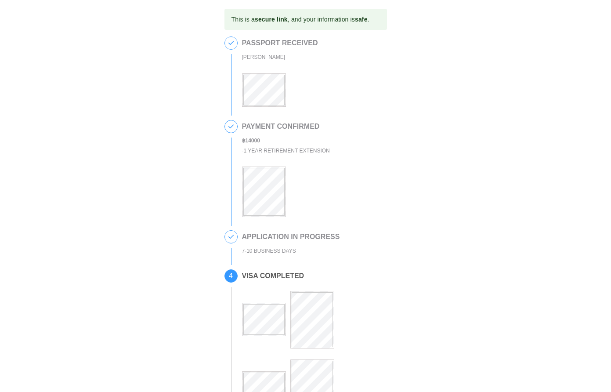
scroll to position [249, 0]
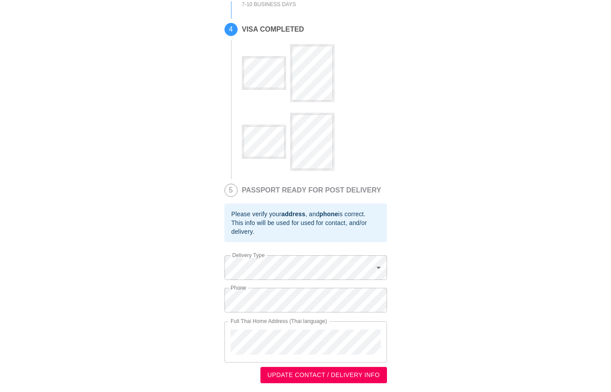
click at [493, 112] on div "This is a secure link , and your information is safe . 1 PASSPORT RECEIVED [PER…" at bounding box center [306, 72] width 594 height 621
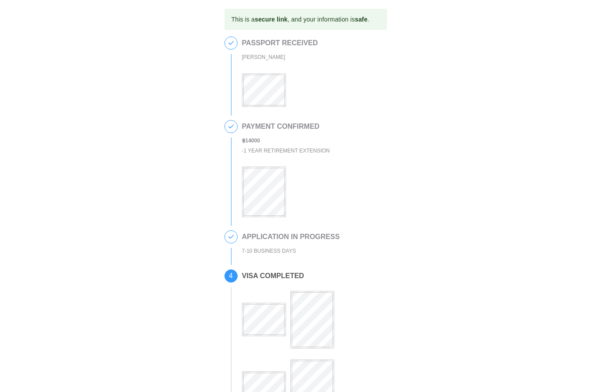
scroll to position [249, 0]
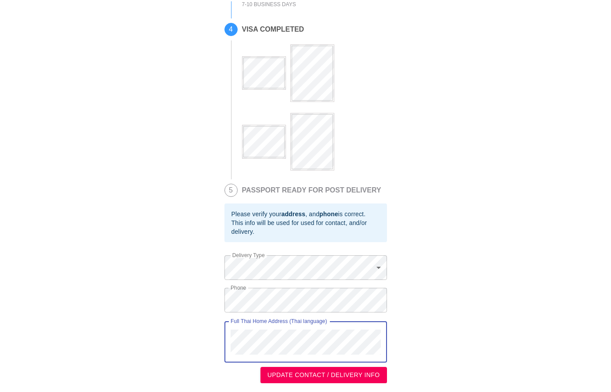
click at [201, 327] on div "This is a secure link , and your information is safe . 1 PASSPORT RECEIVED [PER…" at bounding box center [306, 72] width 594 height 621
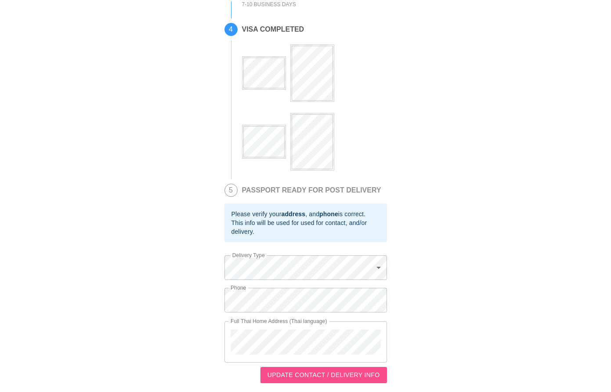
click at [321, 372] on span "UPDATE CONTACT / DELIVERY INFO" at bounding box center [324, 375] width 112 height 11
